Goal: Information Seeking & Learning: Learn about a topic

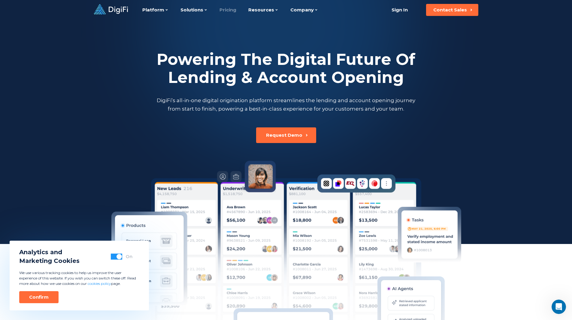
click at [224, 9] on link "Pricing" at bounding box center [227, 10] width 17 height 20
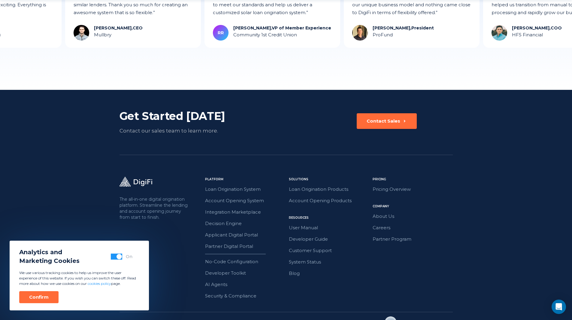
scroll to position [781, 0]
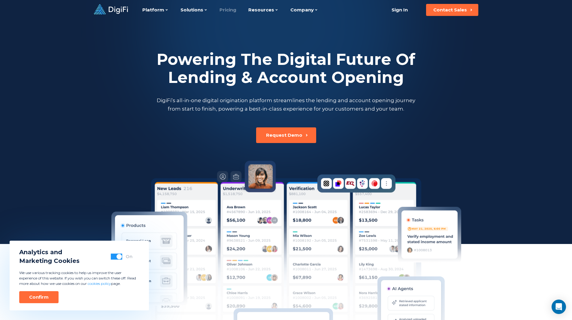
click at [230, 10] on link "Pricing" at bounding box center [227, 10] width 17 height 20
